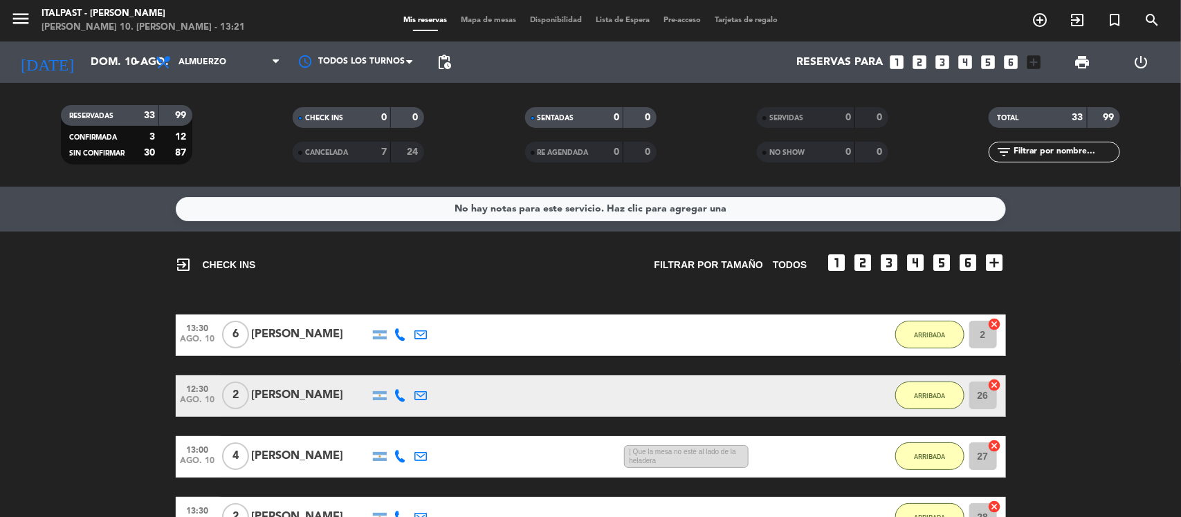
click at [485, 19] on span "Mapa de mesas" at bounding box center [488, 21] width 69 height 8
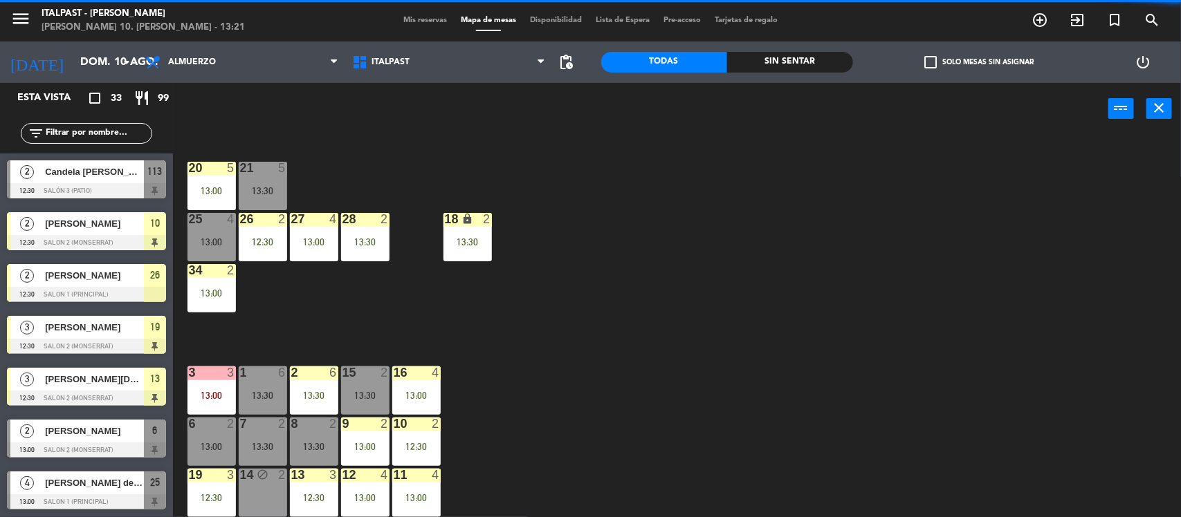
click at [45, 130] on input "text" at bounding box center [97, 133] width 107 height 15
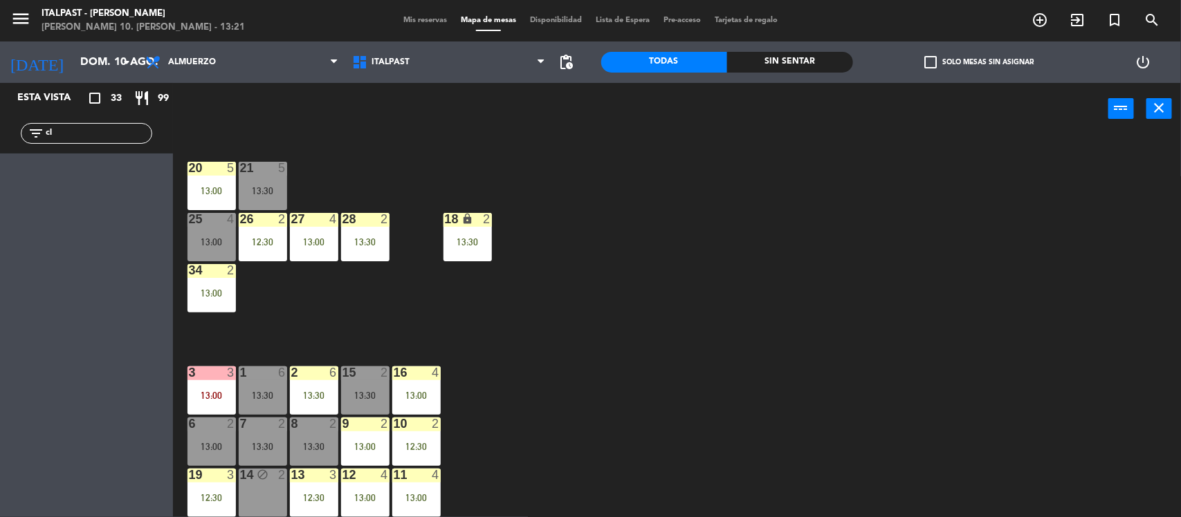
type input "c"
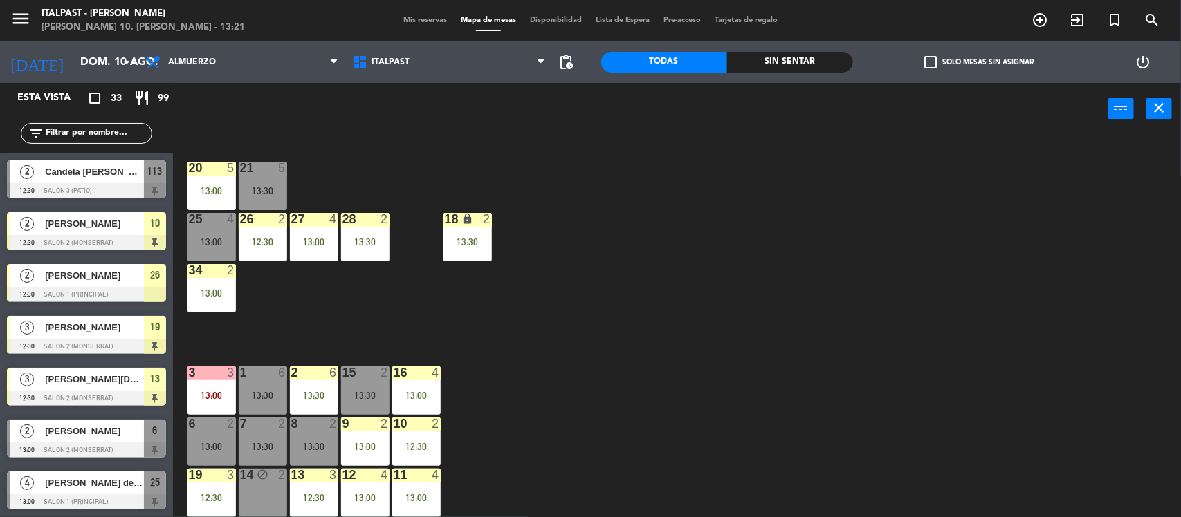
click at [403, 18] on span "Mis reservas" at bounding box center [424, 21] width 57 height 8
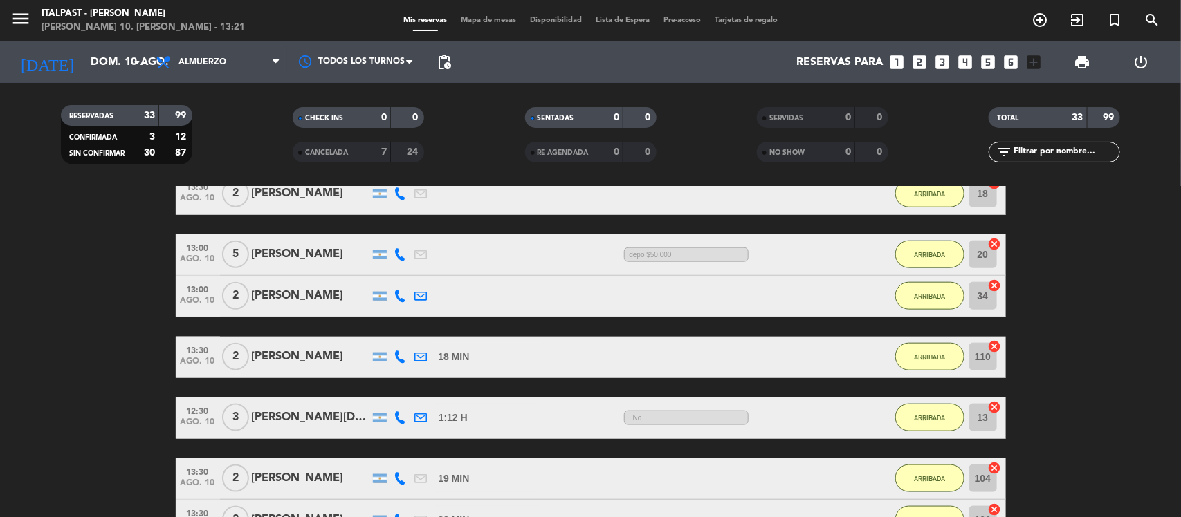
scroll to position [865, 0]
